Goal: Navigation & Orientation: Find specific page/section

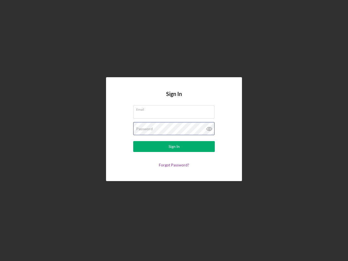
click at [174, 130] on div "Password" at bounding box center [173, 129] width 81 height 14
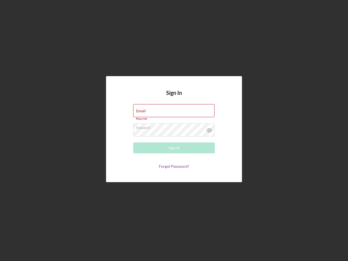
click at [209, 129] on icon at bounding box center [209, 130] width 14 height 14
